Goal: Find specific page/section: Find specific page/section

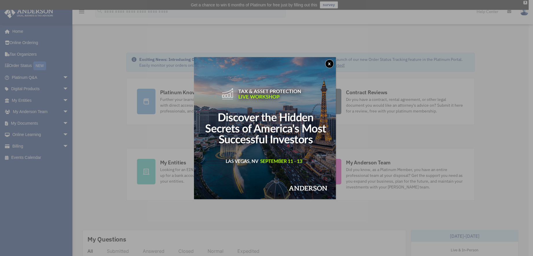
click at [330, 62] on button "x" at bounding box center [329, 63] width 9 height 9
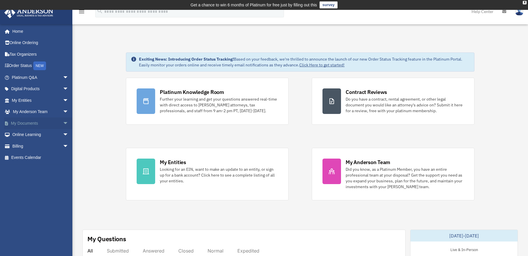
click at [49, 123] on link "My Documents arrow_drop_down" at bounding box center [40, 123] width 73 height 12
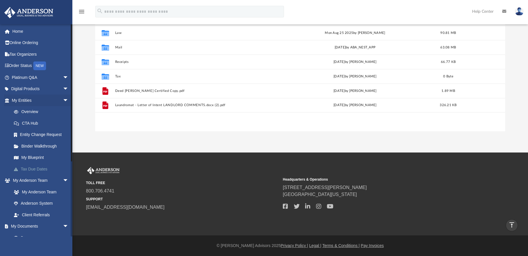
scroll to position [111, 0]
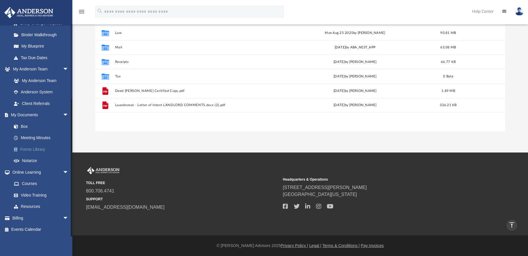
click at [31, 148] on link "Forms Library" at bounding box center [42, 149] width 69 height 12
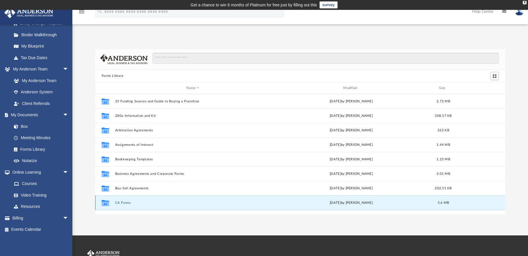
click at [127, 204] on button "CA Forms" at bounding box center [193, 203] width 156 height 4
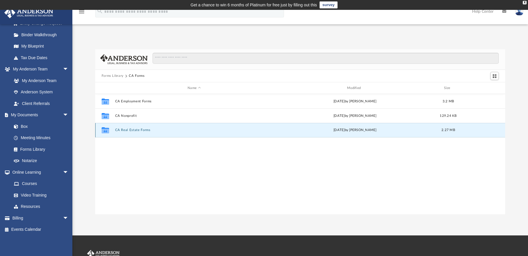
click at [137, 131] on button "CA Real Estate Forms" at bounding box center [194, 130] width 158 height 4
